Goal: Task Accomplishment & Management: Complete application form

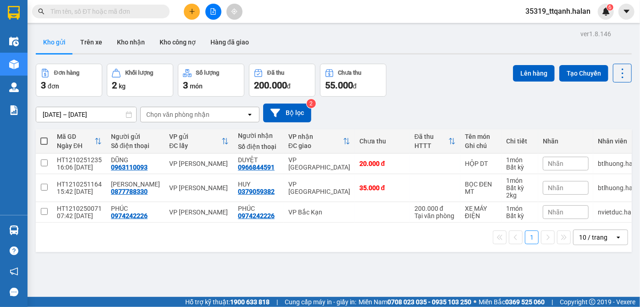
click at [581, 11] on span "35319_ttqanh.halan" at bounding box center [558, 10] width 80 height 11
click at [550, 33] on span "Đăng xuất" at bounding box center [562, 28] width 60 height 10
click at [556, 14] on span "35319_ttqanh.halan" at bounding box center [558, 10] width 80 height 11
click at [550, 31] on span "Đăng xuất" at bounding box center [562, 28] width 60 height 10
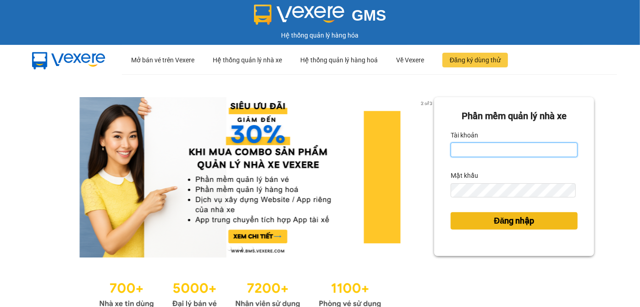
type input "btlhuong.halan"
click at [494, 223] on span "Đăng nhập" at bounding box center [514, 220] width 40 height 13
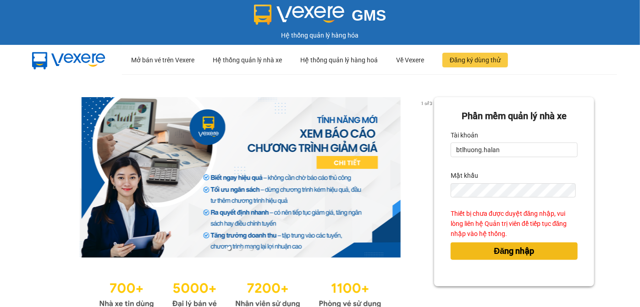
click at [468, 251] on button "Đăng nhập" at bounding box center [513, 250] width 127 height 17
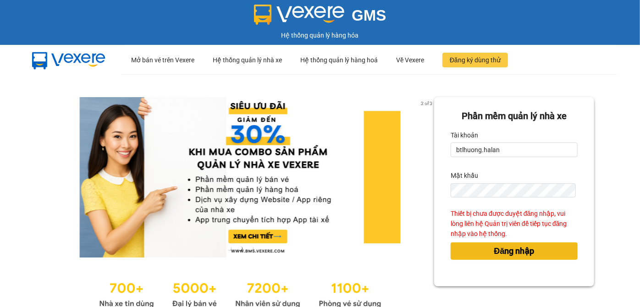
click at [483, 248] on button "Đăng nhập" at bounding box center [513, 250] width 127 height 17
click at [503, 256] on span "Đăng nhập" at bounding box center [514, 251] width 40 height 13
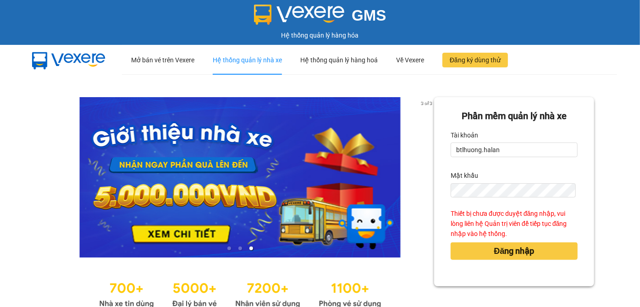
click at [223, 59] on div "Hệ thống quản lý nhà xe" at bounding box center [247, 59] width 69 height 29
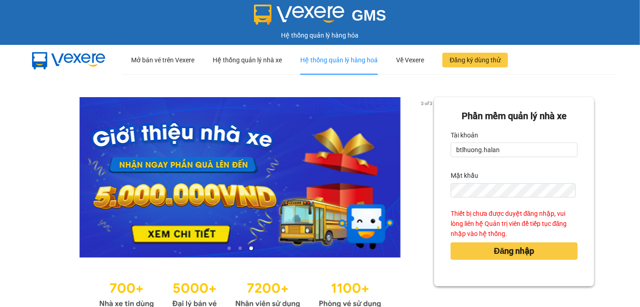
click at [363, 66] on div "Hệ thống quản lý hàng hoá" at bounding box center [338, 59] width 77 height 29
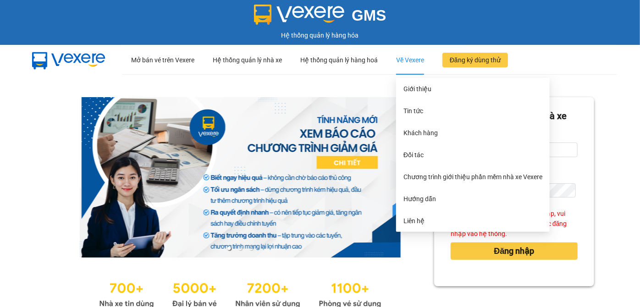
click at [407, 61] on div "Về Vexere" at bounding box center [410, 59] width 28 height 29
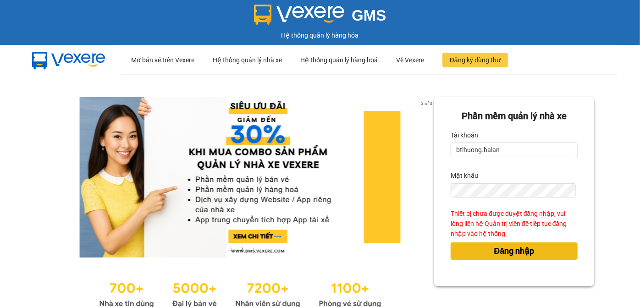
click at [519, 253] on span "Đăng nhập" at bounding box center [514, 251] width 40 height 13
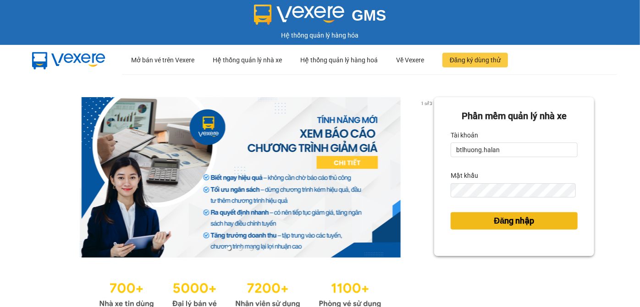
click at [496, 225] on span "Đăng nhập" at bounding box center [514, 220] width 40 height 13
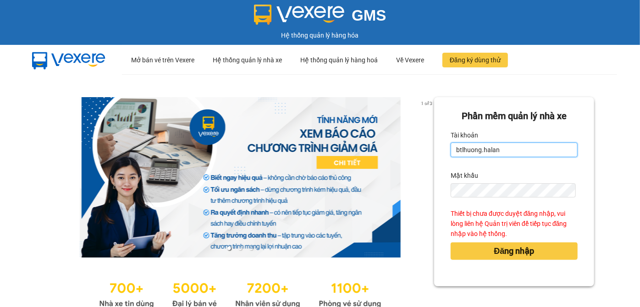
click at [514, 156] on input "btlhuong.halan" at bounding box center [513, 150] width 127 height 15
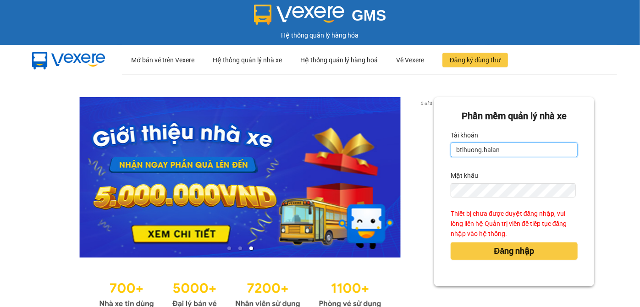
click at [463, 150] on input "btlhuong.halan" at bounding box center [513, 150] width 127 height 15
type input "ntiendung.halan"
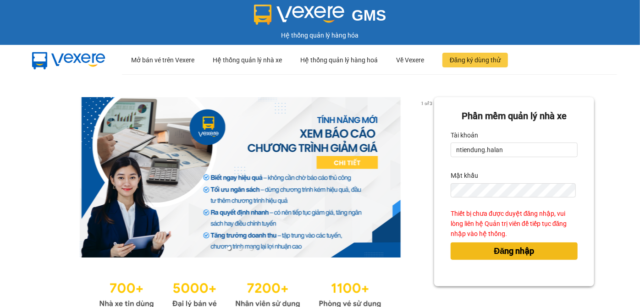
click at [497, 252] on span "Đăng nhập" at bounding box center [514, 251] width 40 height 13
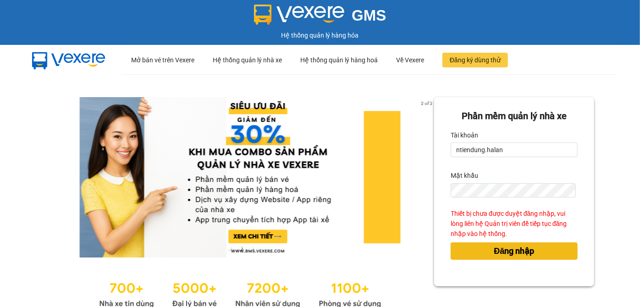
click at [518, 247] on span "Đăng nhập" at bounding box center [514, 251] width 40 height 13
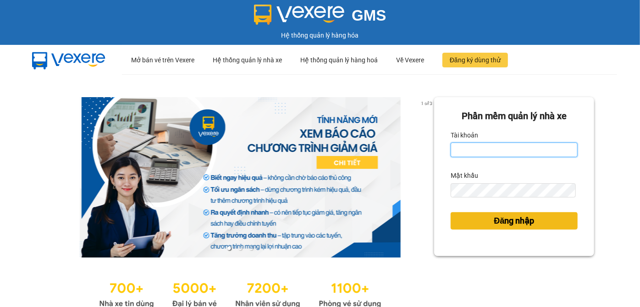
type input "btlhuong.halan"
click at [470, 221] on button "Đăng nhập" at bounding box center [513, 220] width 127 height 17
type input "btlhuong.halan"
click at [481, 224] on button "Đăng nhập" at bounding box center [513, 220] width 127 height 17
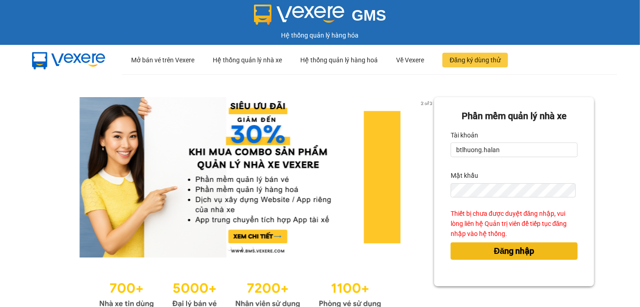
click at [494, 249] on span "Đăng nhập" at bounding box center [514, 251] width 40 height 13
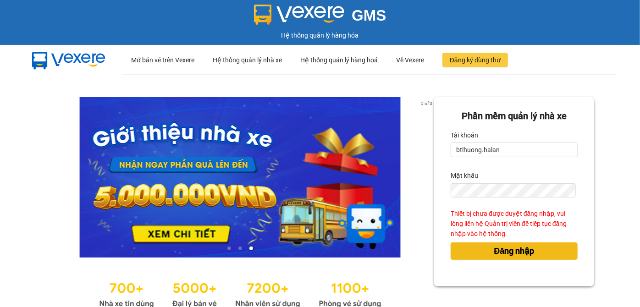
click at [494, 249] on span "Đăng nhập" at bounding box center [514, 251] width 40 height 13
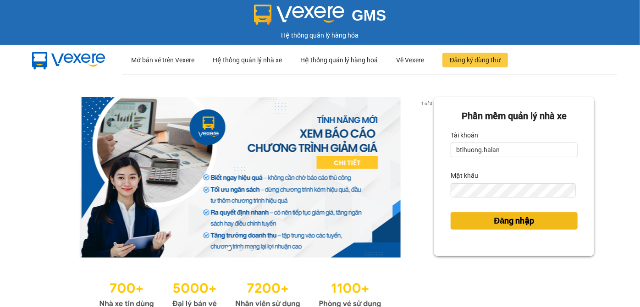
click at [499, 221] on span "Đăng nhập" at bounding box center [514, 220] width 40 height 13
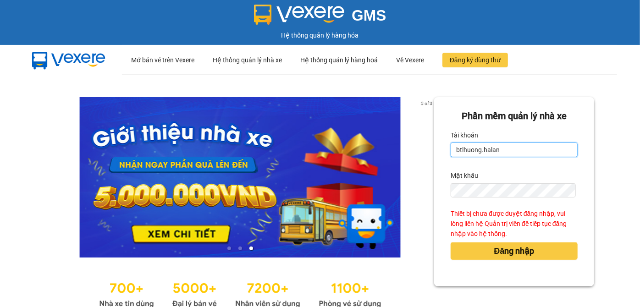
click at [477, 149] on input "btlhuong.halan" at bounding box center [513, 150] width 127 height 15
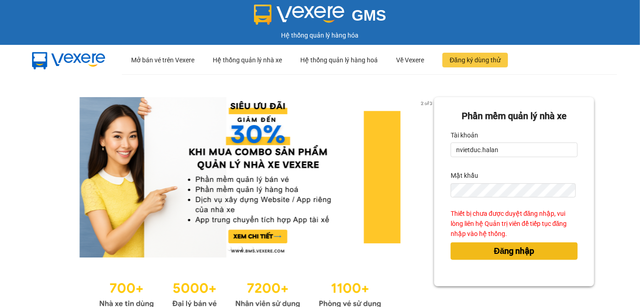
click at [494, 252] on span "Đăng nhập" at bounding box center [514, 251] width 40 height 13
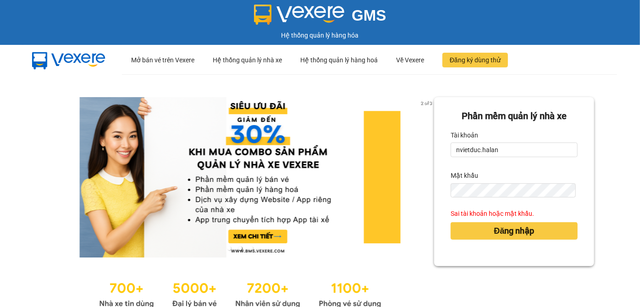
click at [467, 142] on label "Tài khoản" at bounding box center [463, 135] width 27 height 15
click at [467, 143] on input "nvietduc.halan" at bounding box center [513, 150] width 127 height 15
click at [467, 142] on label "Tài khoản" at bounding box center [463, 135] width 27 height 15
click at [467, 143] on input "nvietduc.halan" at bounding box center [513, 150] width 127 height 15
click at [467, 152] on input "nvietduc.halan" at bounding box center [513, 150] width 127 height 15
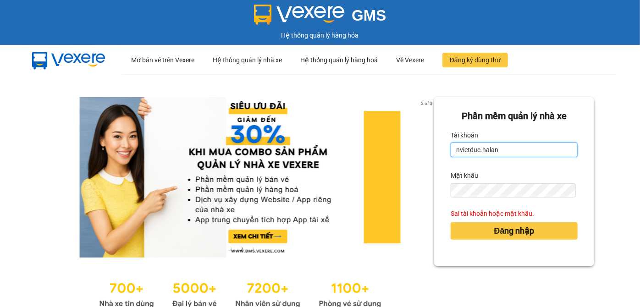
click at [467, 152] on input "nvietduc.halan" at bounding box center [513, 150] width 127 height 15
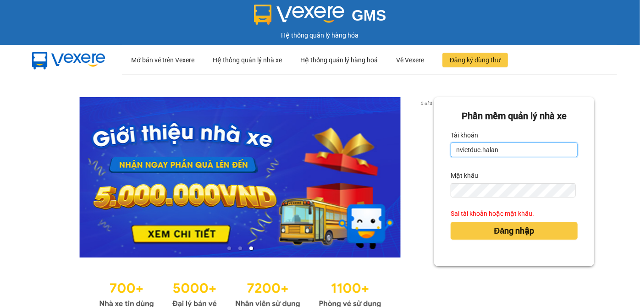
type input "ntiendung.halan"
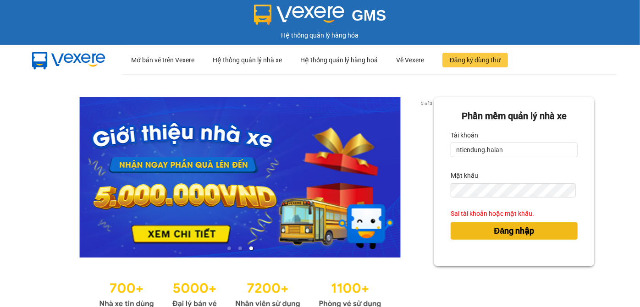
click at [494, 234] on span "Đăng nhập" at bounding box center [514, 231] width 40 height 13
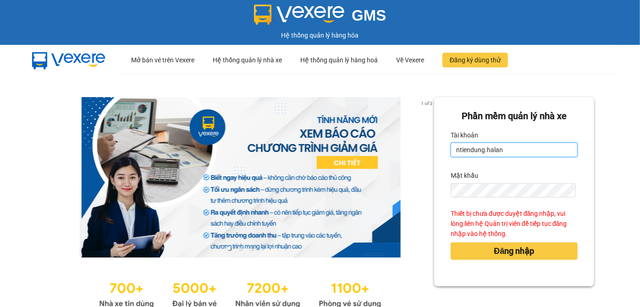
click at [479, 148] on input "ntiendung.halan" at bounding box center [513, 150] width 127 height 15
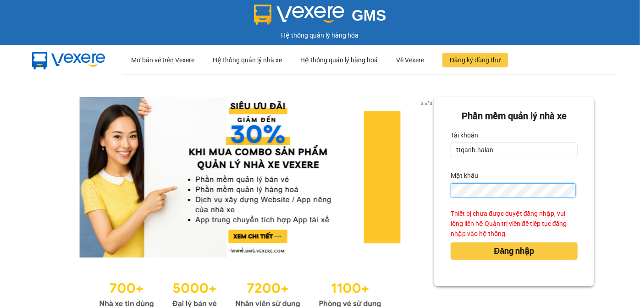
click at [450, 242] on button "Đăng nhập" at bounding box center [513, 250] width 127 height 17
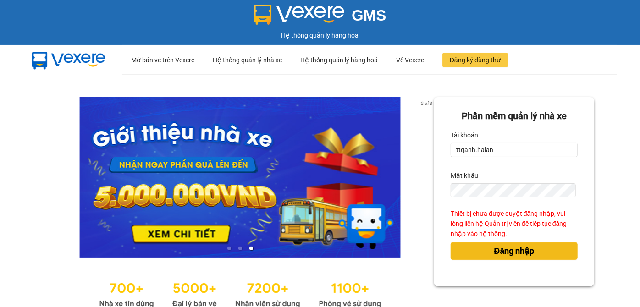
click at [475, 248] on button "Đăng nhập" at bounding box center [513, 250] width 127 height 17
click at [481, 250] on button "Đăng nhập" at bounding box center [513, 250] width 127 height 17
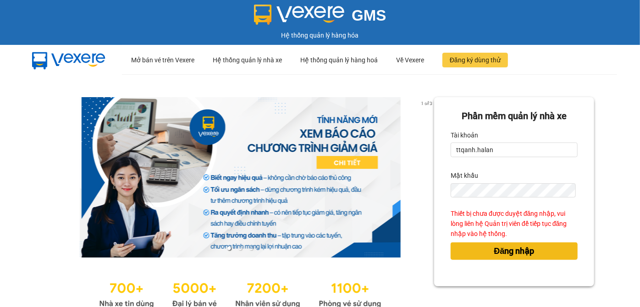
click at [481, 250] on button "Đăng nhập" at bounding box center [513, 250] width 127 height 17
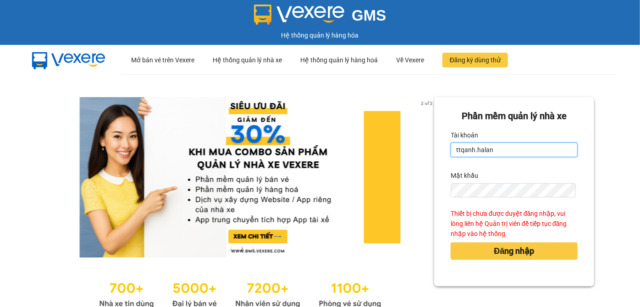
click at [463, 148] on input "ttqanh.halan" at bounding box center [513, 150] width 127 height 15
type input "btlhuong.halan"
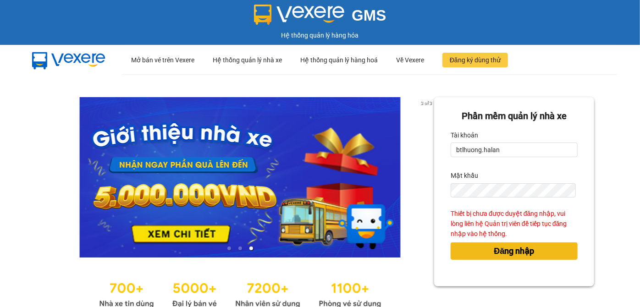
click at [508, 247] on span "Đăng nhập" at bounding box center [514, 251] width 40 height 13
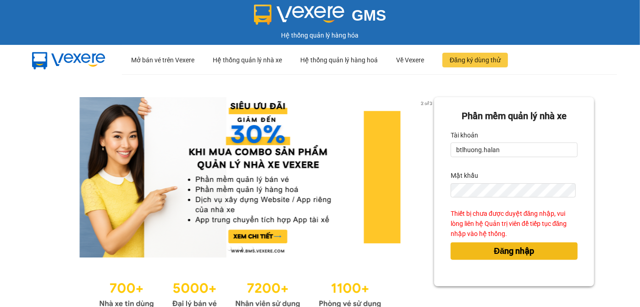
click at [477, 246] on button "Đăng nhập" at bounding box center [513, 250] width 127 height 17
click at [480, 257] on button "Đăng nhập" at bounding box center [513, 250] width 127 height 17
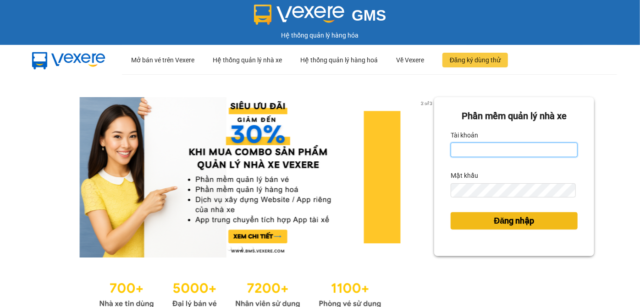
type input "btlhuong.halan"
click at [470, 215] on button "Đăng nhập" at bounding box center [513, 220] width 127 height 17
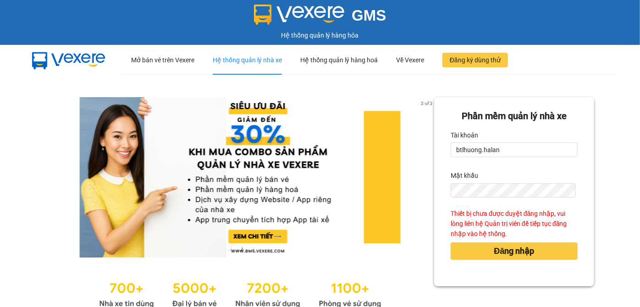
click at [233, 56] on div "Hệ thống quản lý nhà xe" at bounding box center [247, 59] width 69 height 29
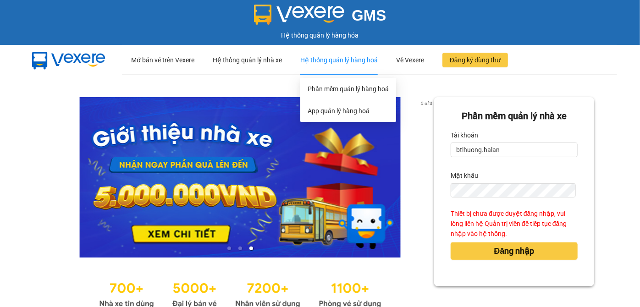
click at [356, 62] on div "Hệ thống quản lý hàng hoá" at bounding box center [338, 59] width 77 height 29
click at [353, 89] on link "Phần mềm quản lý hàng hoá" at bounding box center [347, 88] width 81 height 7
